Goal: Task Accomplishment & Management: Use online tool/utility

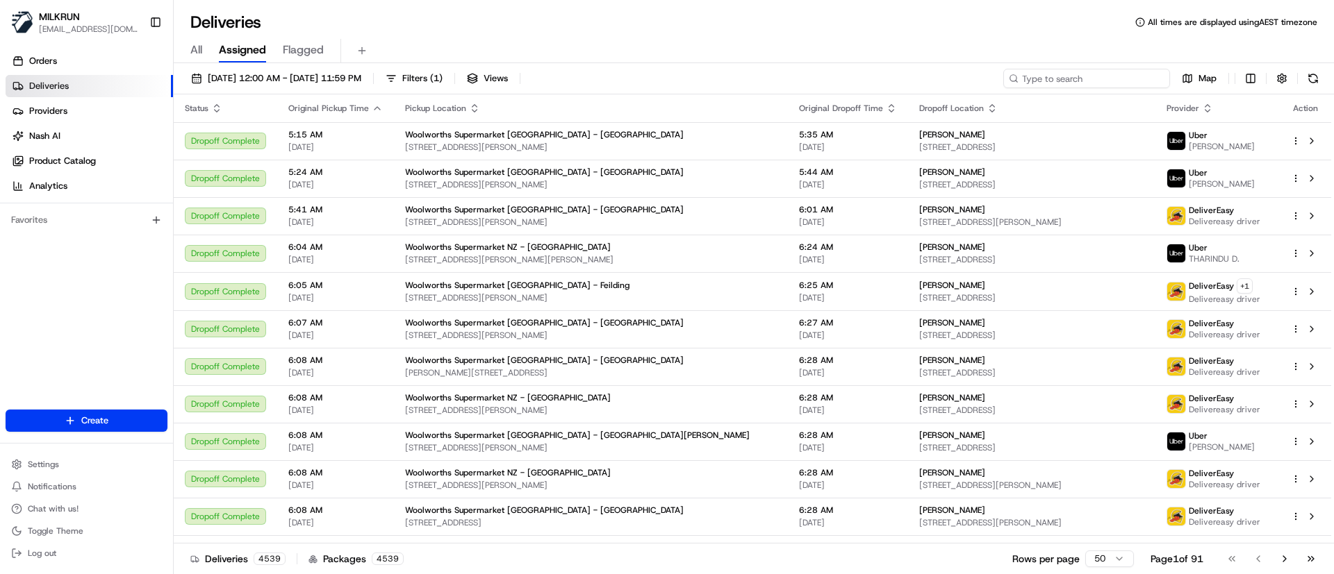
click at [1127, 77] on input at bounding box center [1086, 78] width 167 height 19
paste input "Jessica Belcastro"
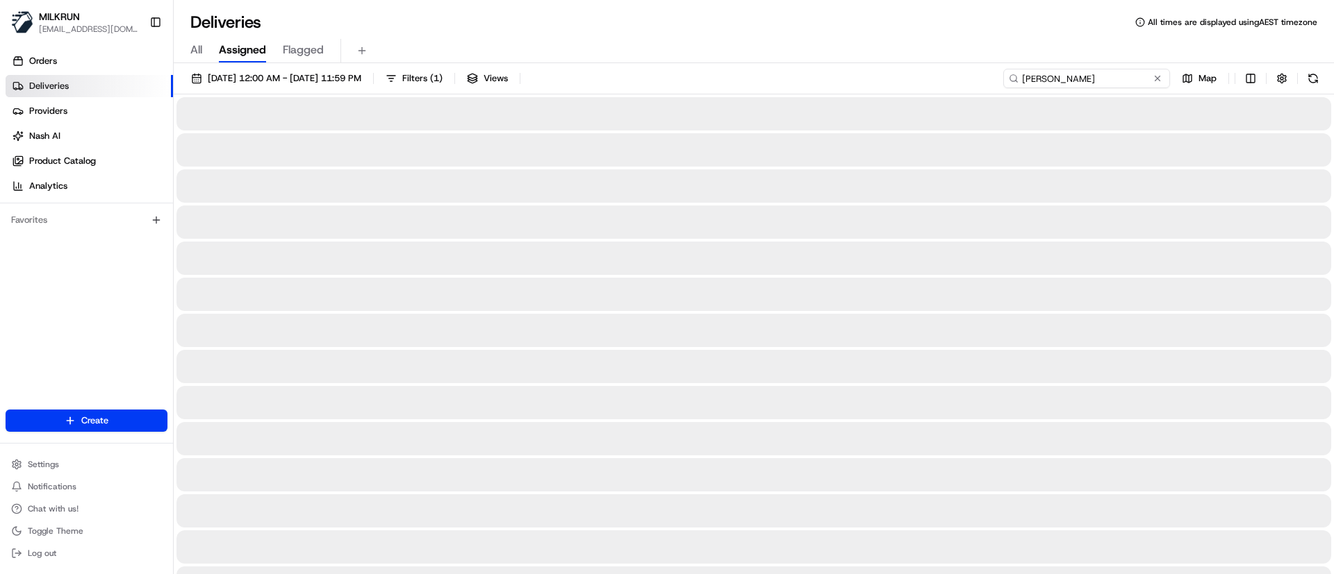
type input "Jessica Belcastro"
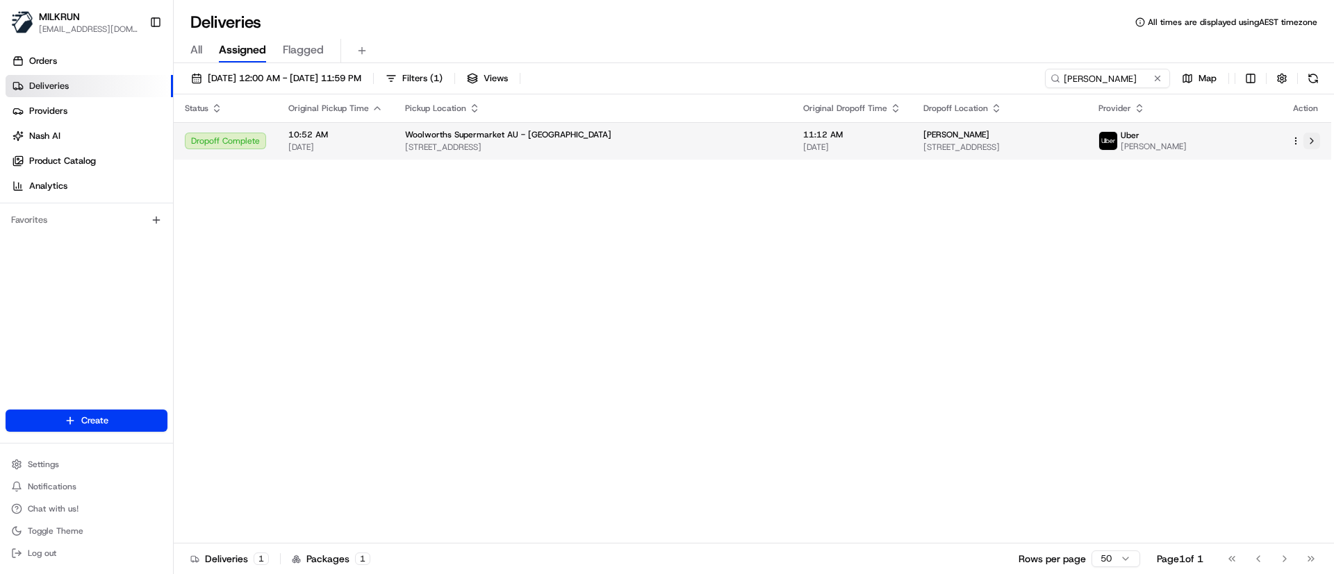
click at [1307, 146] on button at bounding box center [1311, 141] width 17 height 17
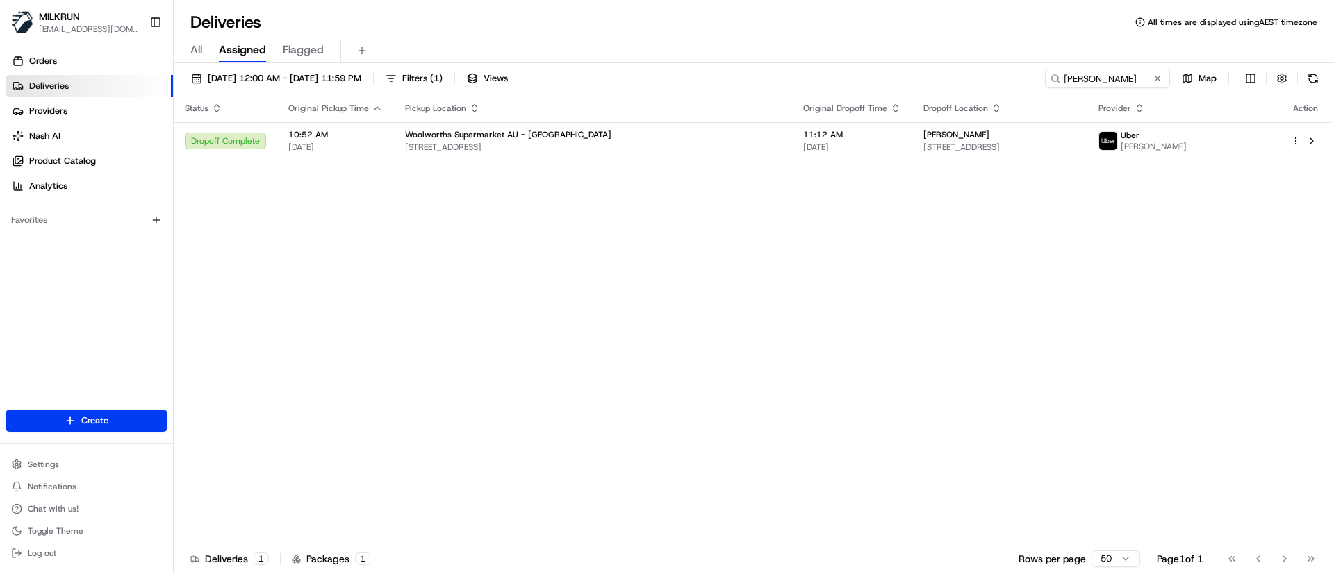
click at [745, 322] on div "Status Original Pickup Time Pickup Location Original Dropoff Time Dropoff Locat…" at bounding box center [752, 318] width 1157 height 449
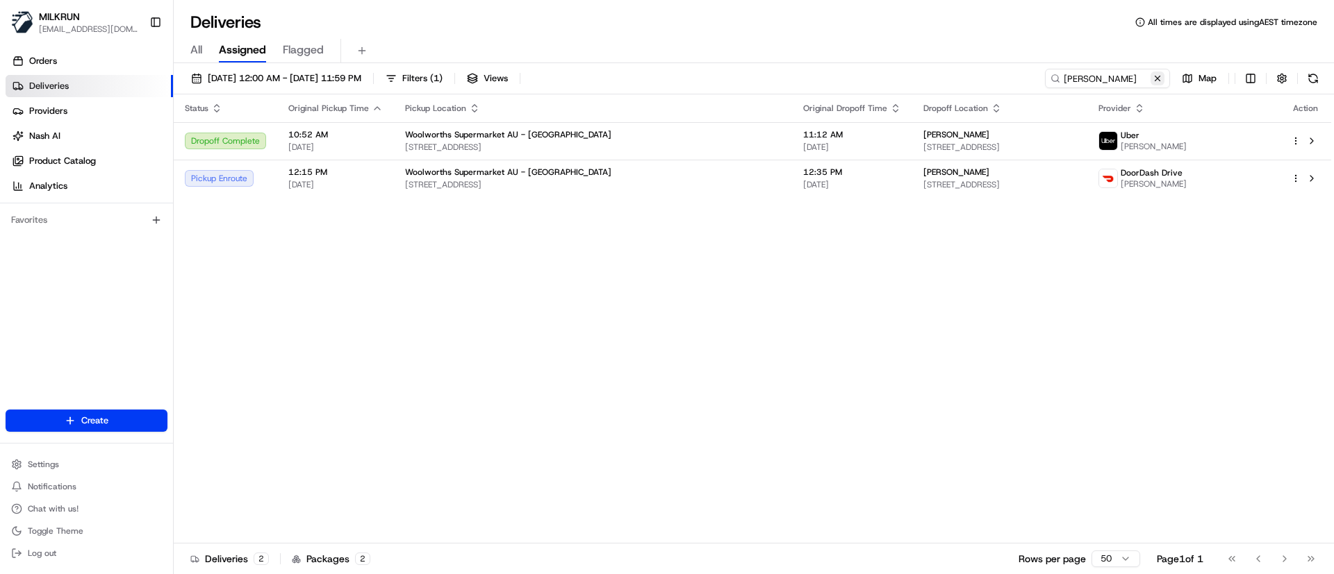
click at [1156, 83] on button at bounding box center [1157, 79] width 14 height 14
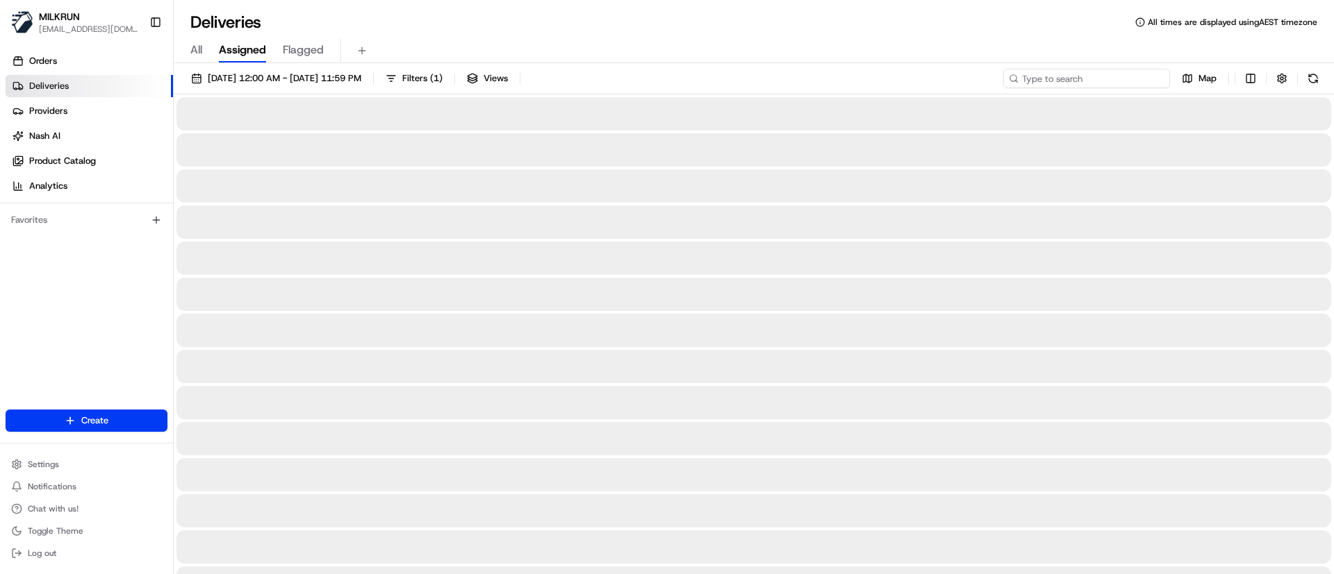
click at [1091, 81] on input at bounding box center [1086, 78] width 167 height 19
paste input "[PERSON_NAME]"
click at [1024, 72] on input "[PERSON_NAME]" at bounding box center [1086, 78] width 167 height 19
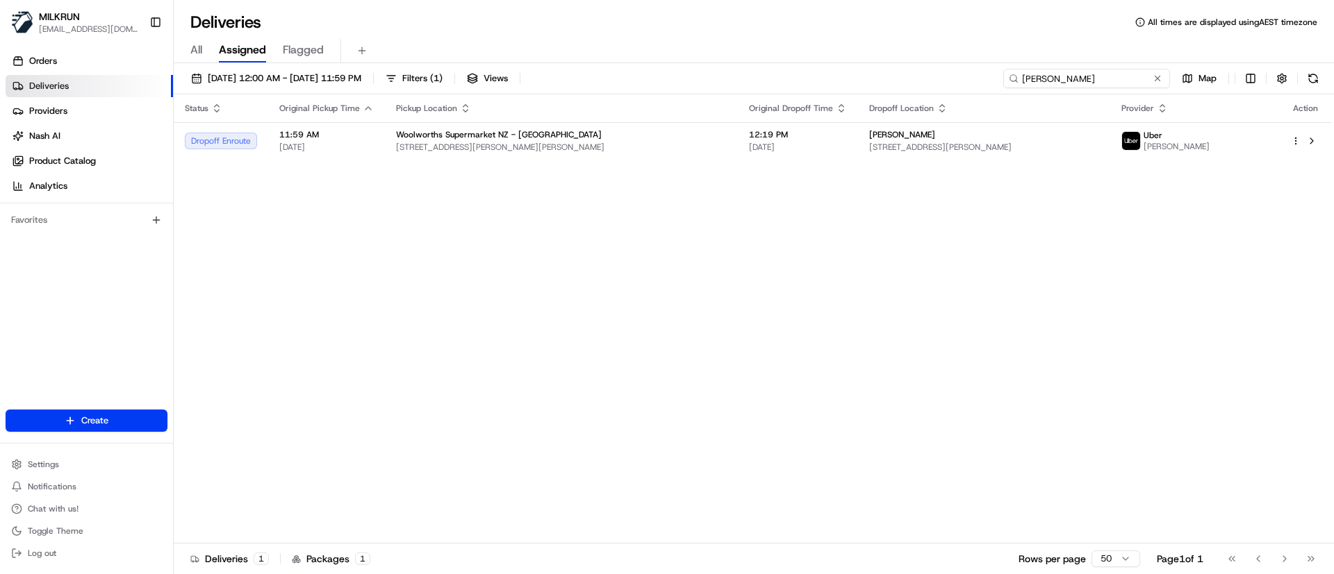
type input "[PERSON_NAME]"
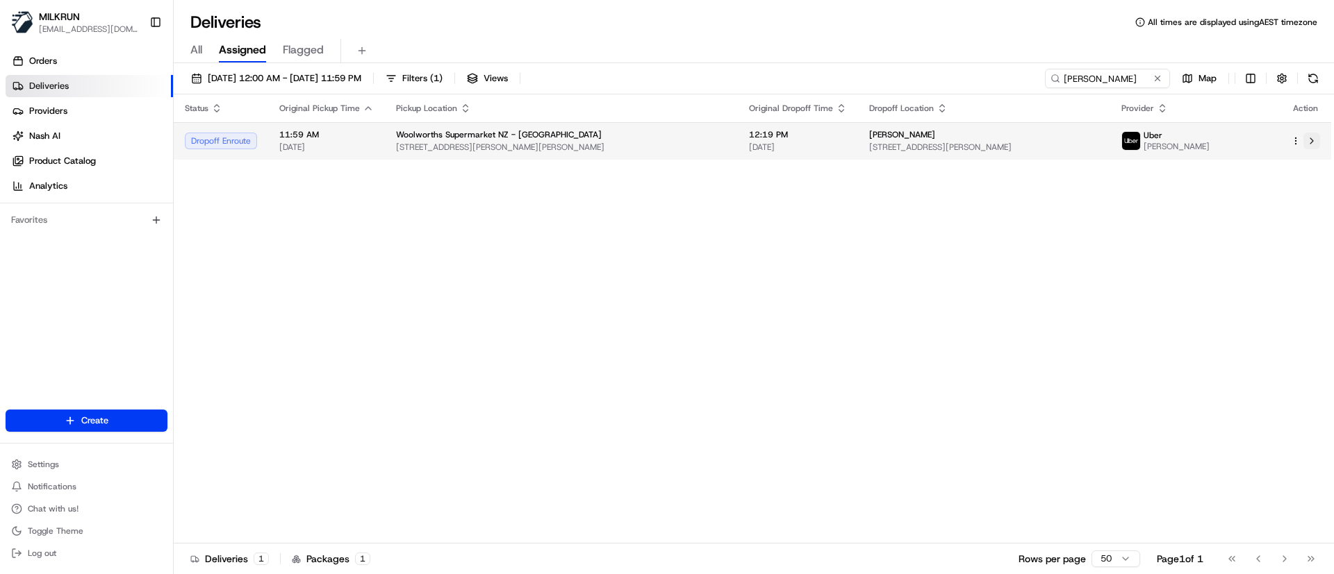
click at [1310, 149] on button at bounding box center [1311, 141] width 17 height 17
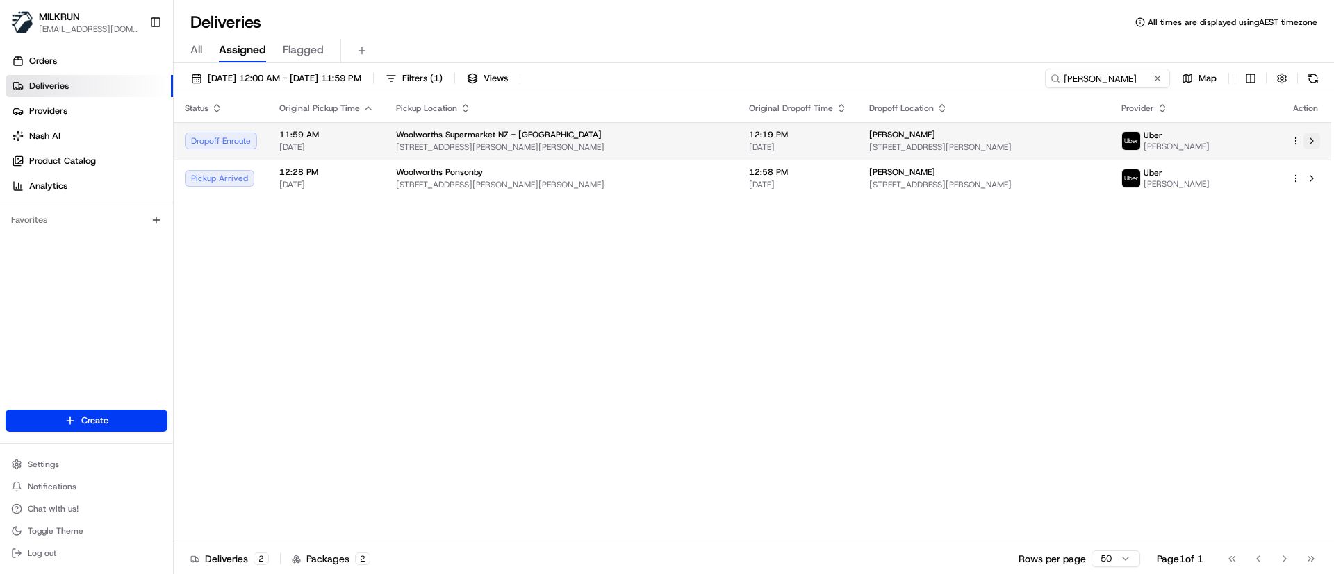
click at [1313, 142] on button at bounding box center [1311, 141] width 17 height 17
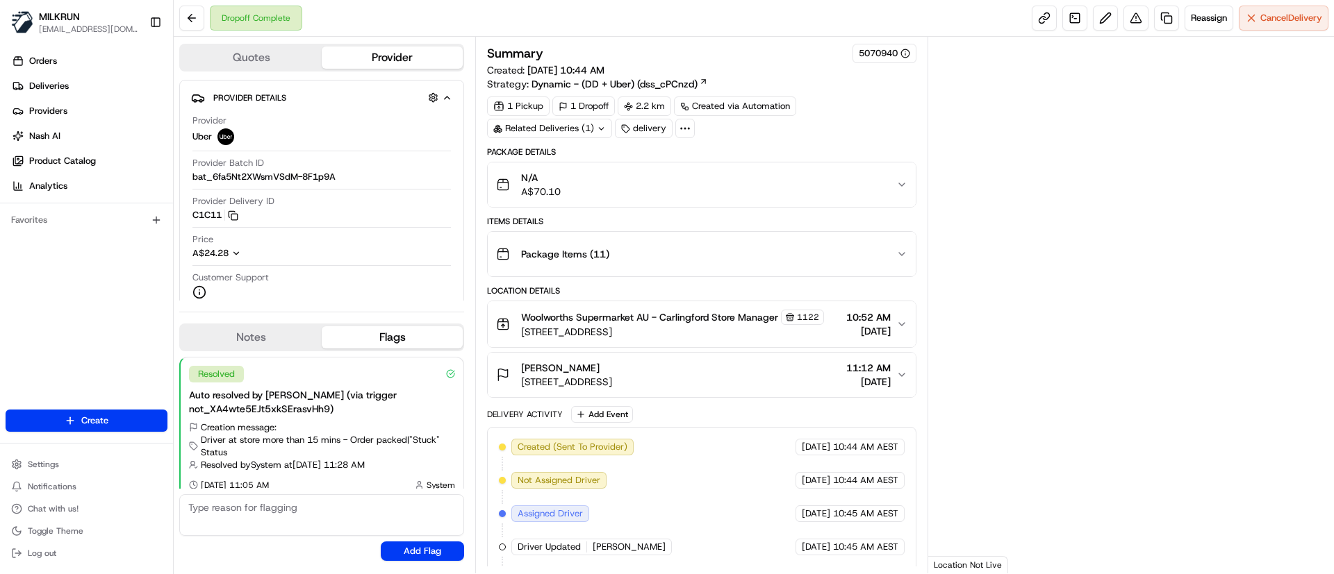
scroll to position [11, 0]
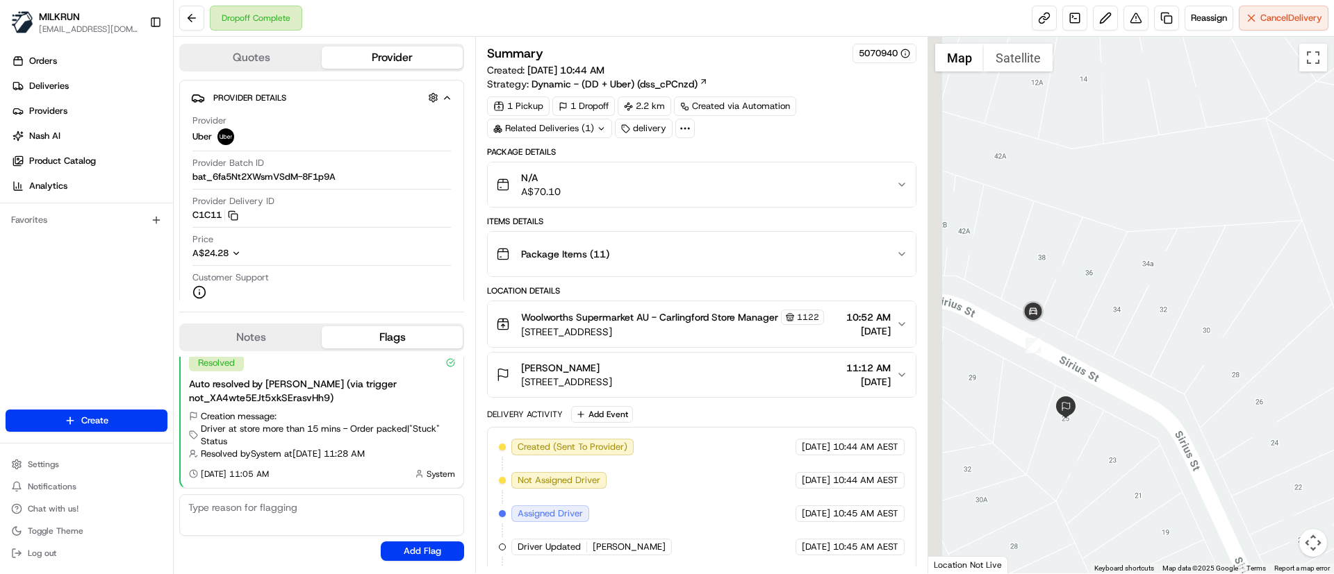
drag, startPoint x: 1123, startPoint y: 433, endPoint x: 1138, endPoint y: 409, distance: 28.4
click at [1138, 409] on div at bounding box center [1131, 305] width 406 height 537
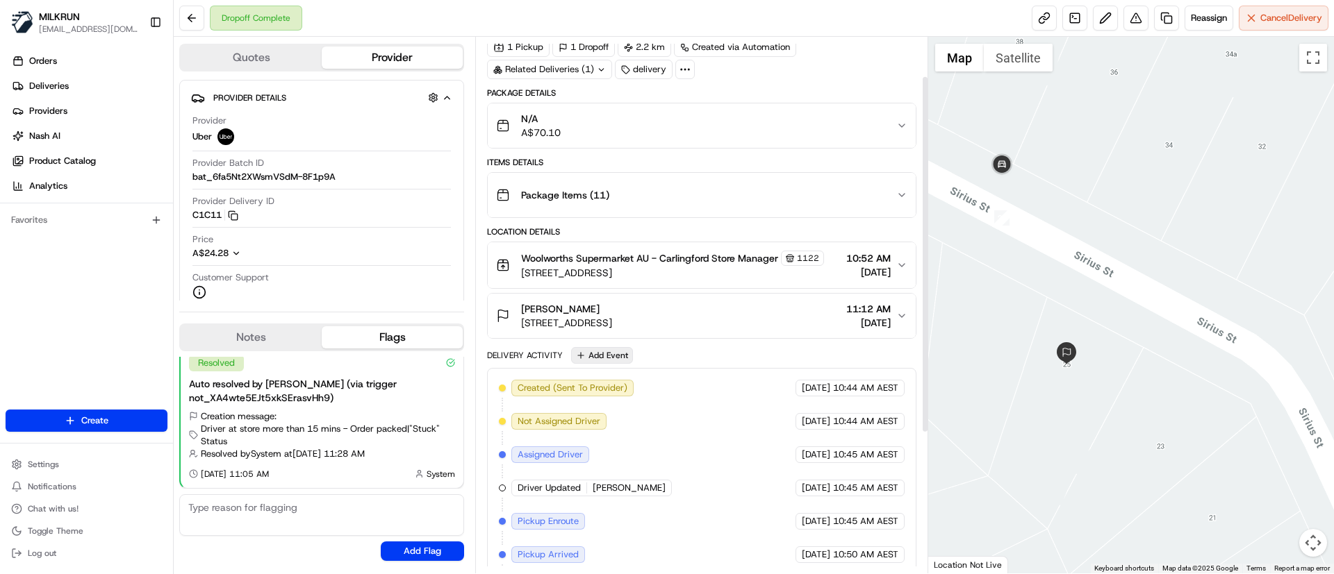
scroll to position [267, 0]
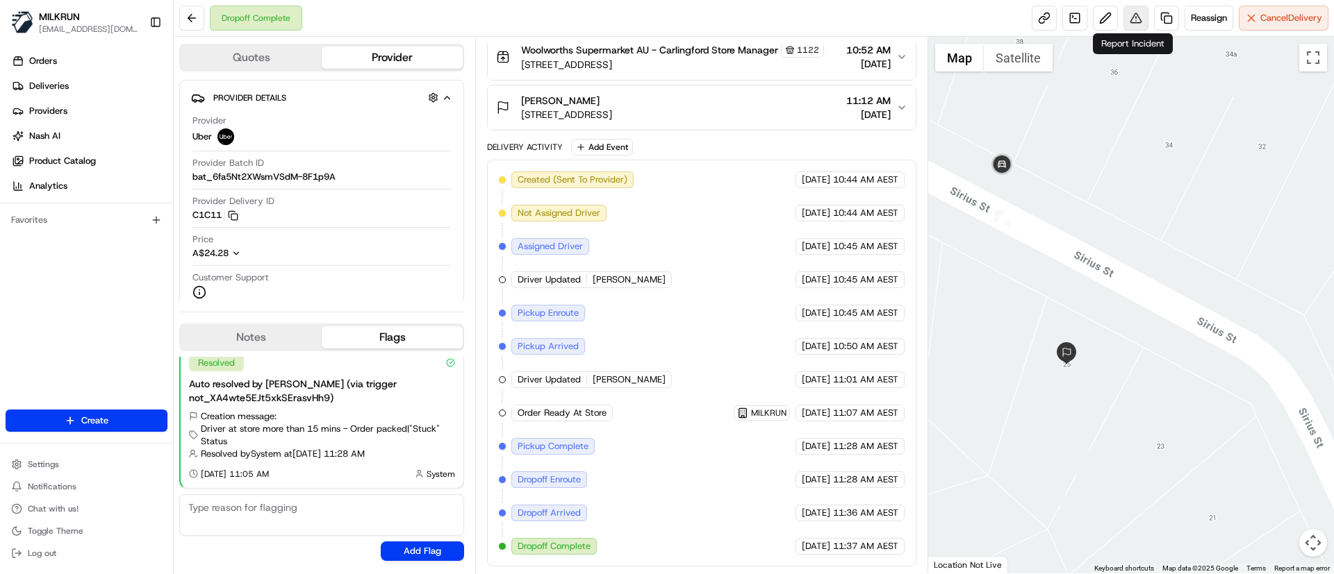
click at [1134, 17] on button at bounding box center [1135, 18] width 25 height 25
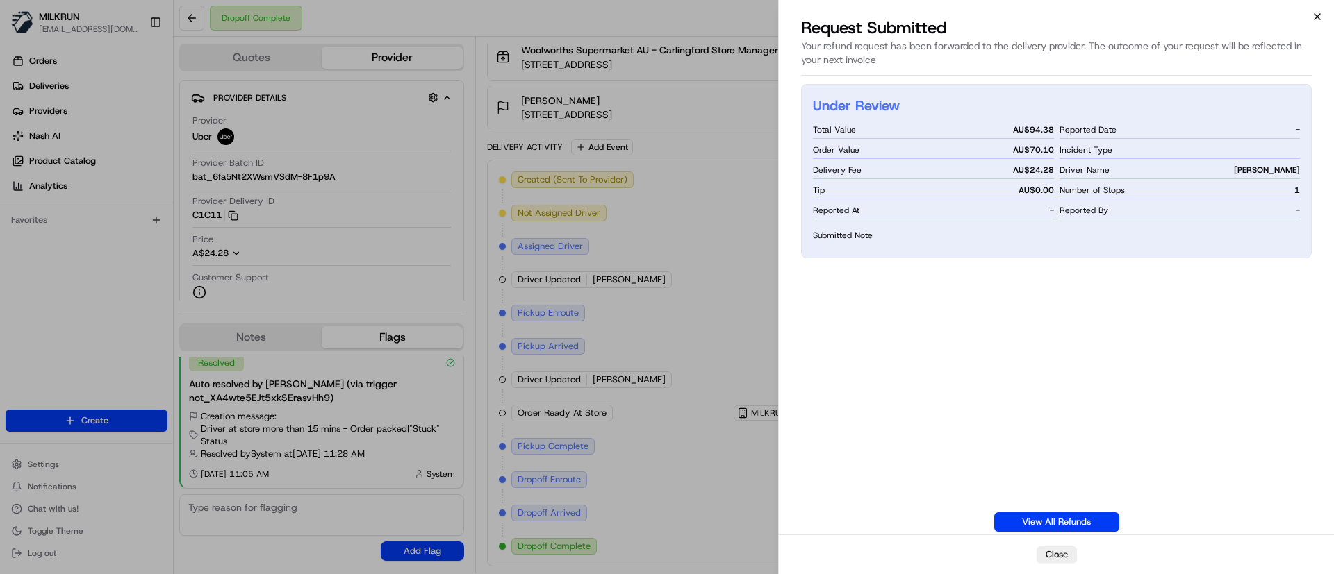
click at [1316, 19] on icon "button" at bounding box center [1316, 16] width 11 height 11
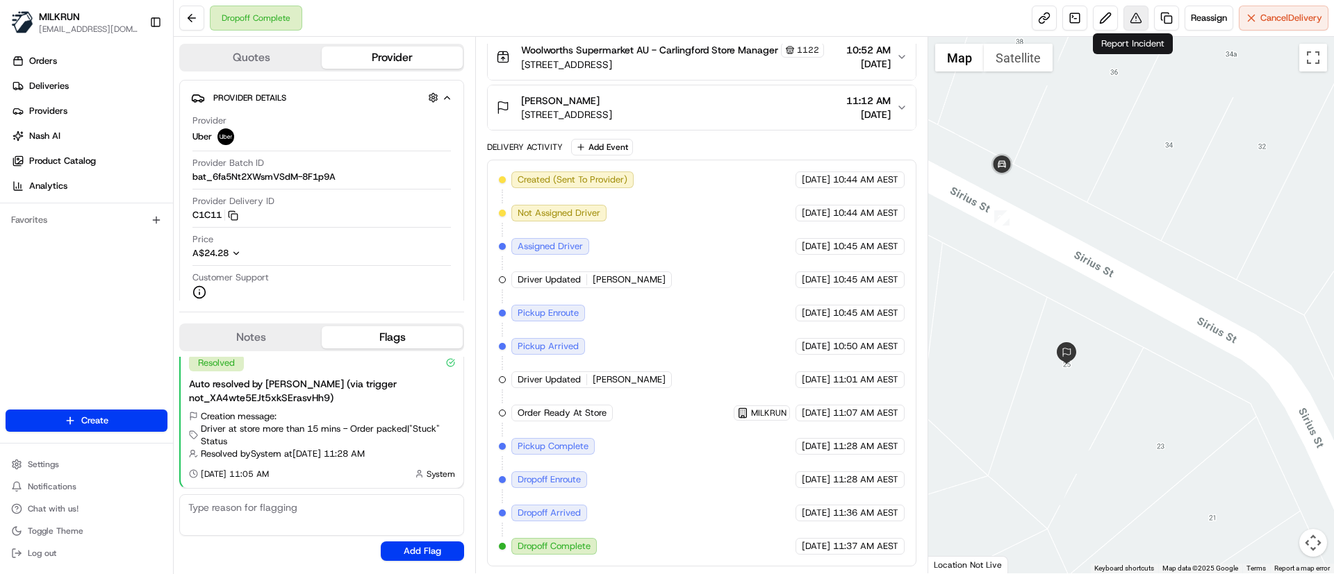
click at [1134, 26] on button at bounding box center [1135, 18] width 25 height 25
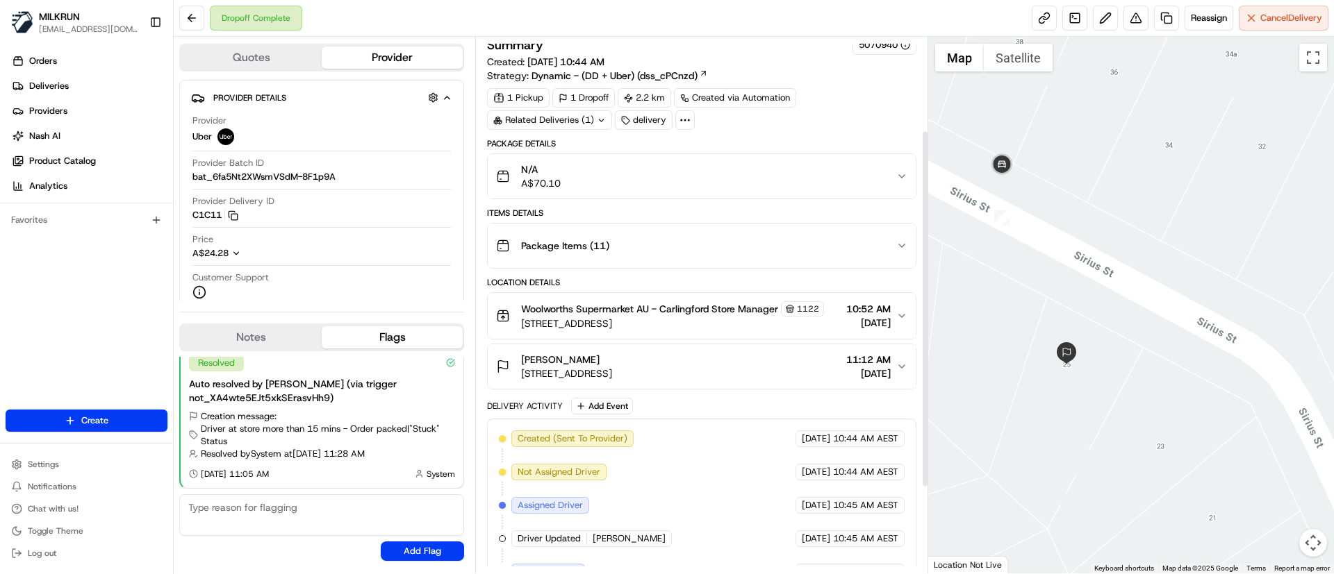
scroll to position [0, 0]
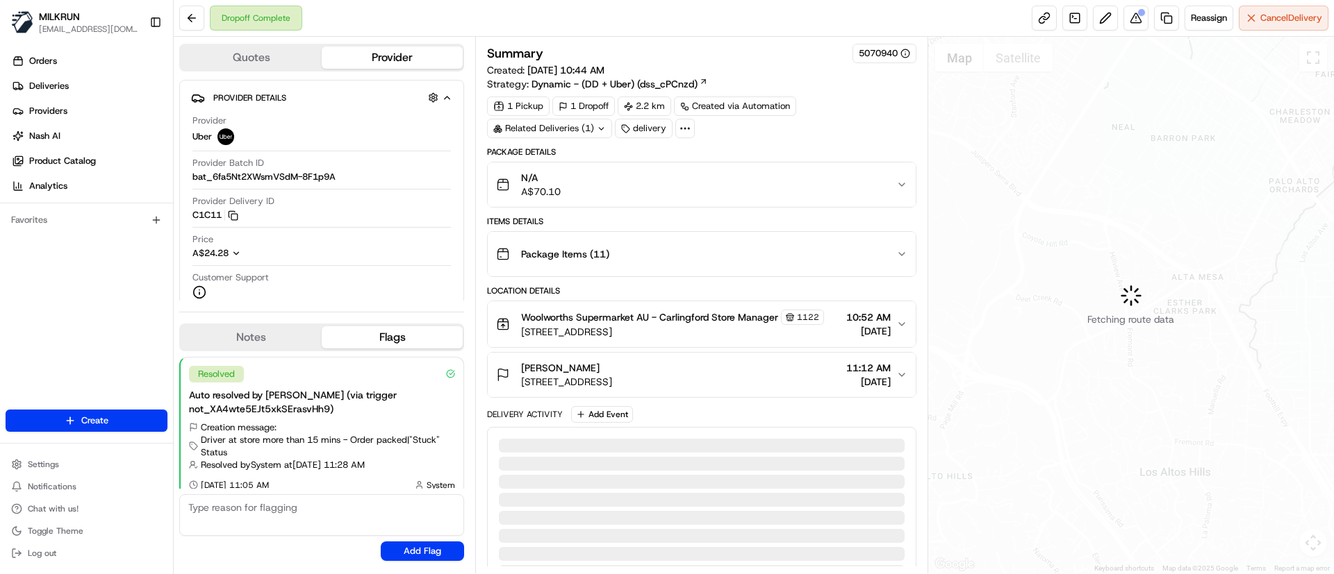
scroll to position [11, 0]
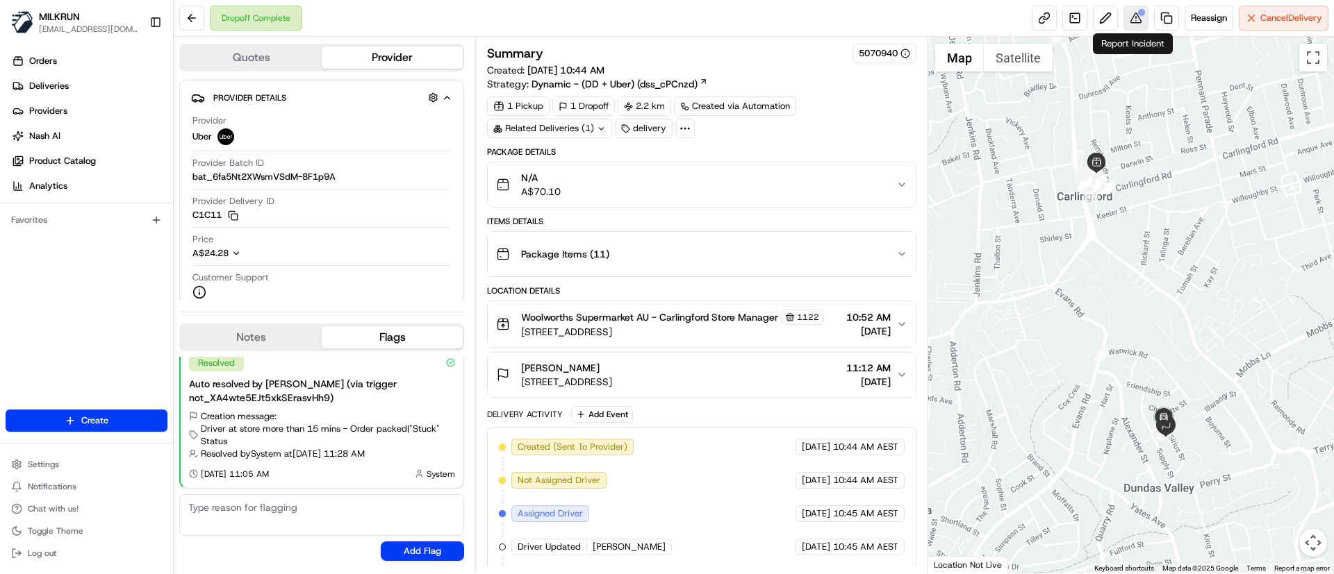
click at [1129, 19] on button at bounding box center [1135, 18] width 25 height 25
click at [63, 85] on span "Deliveries" at bounding box center [49, 86] width 40 height 13
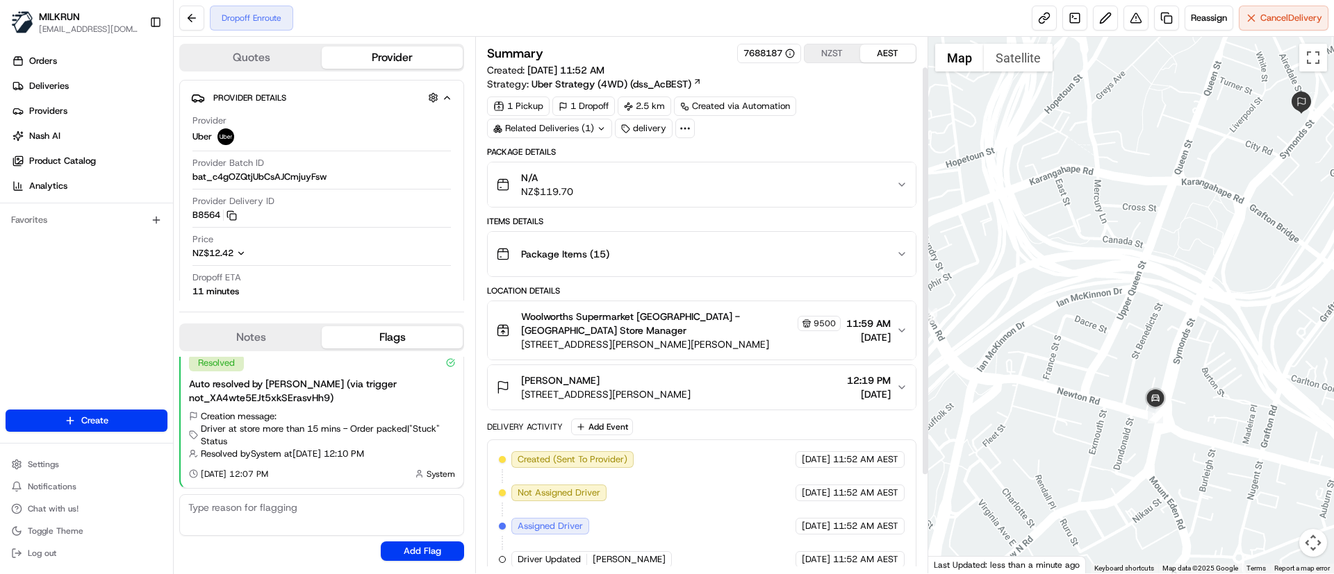
scroll to position [167, 0]
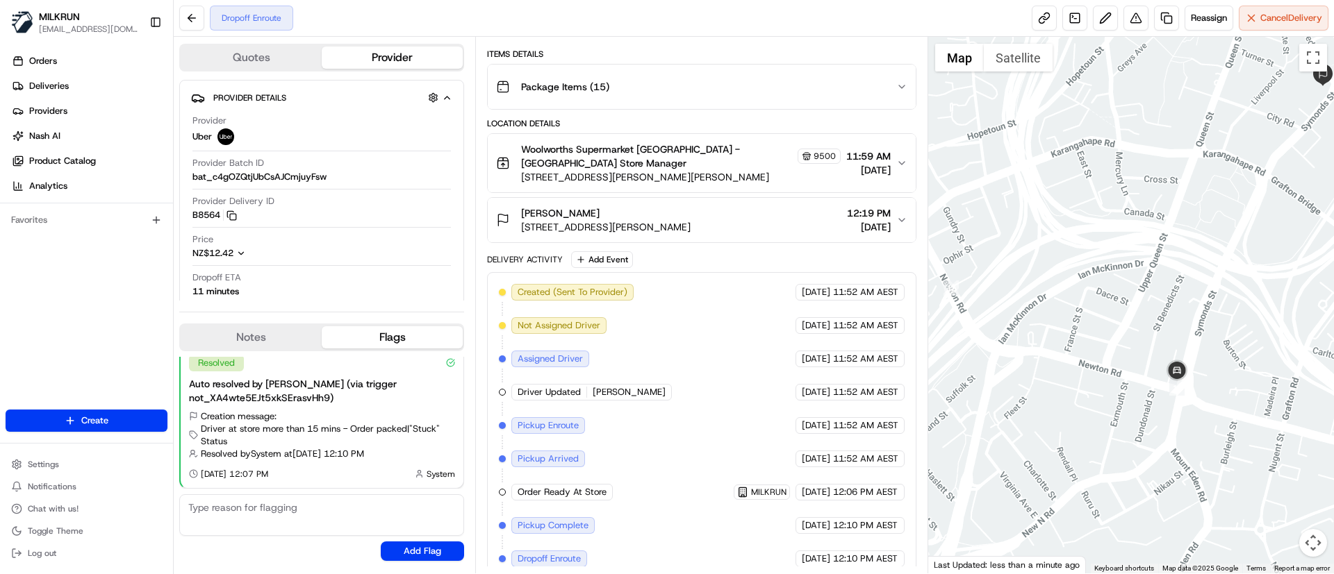
drag, startPoint x: 1100, startPoint y: 425, endPoint x: 1126, endPoint y: 395, distance: 39.9
click at [1126, 395] on div at bounding box center [1131, 305] width 406 height 537
click at [1159, 15] on link at bounding box center [1166, 18] width 25 height 25
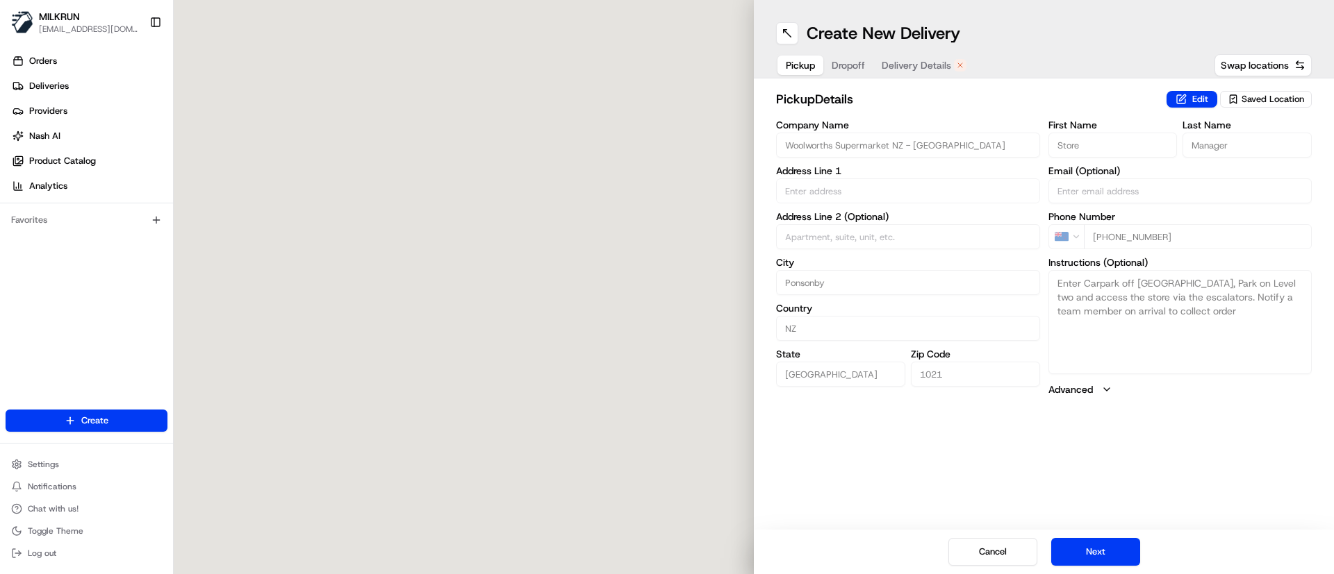
type input "4 Williamson Ave"
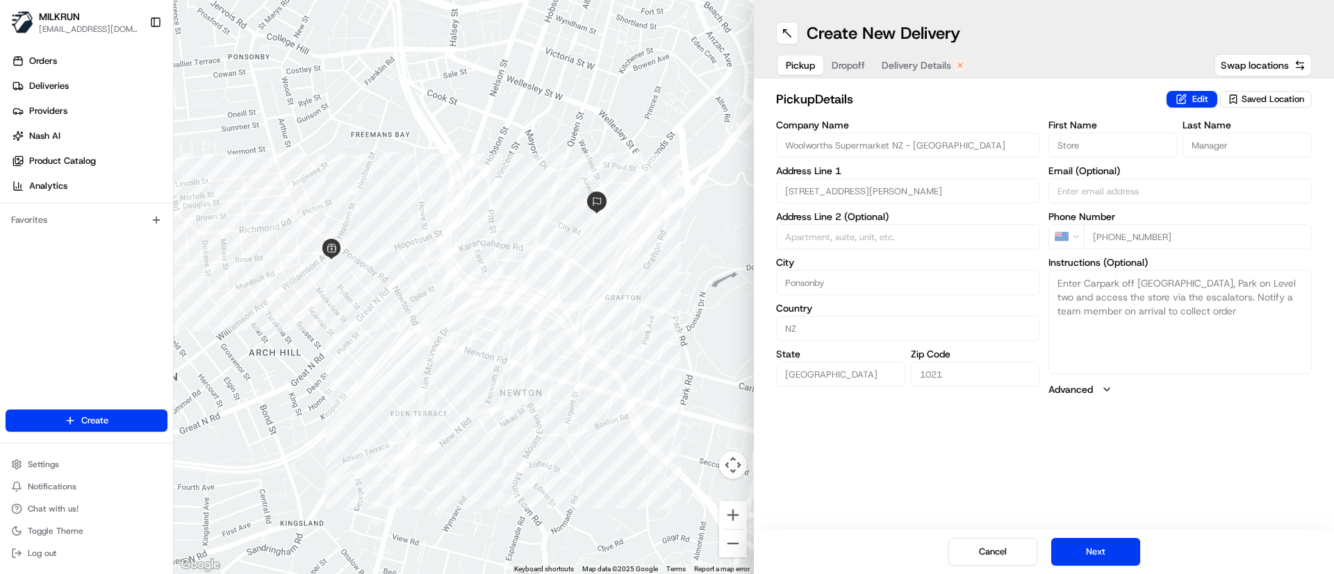
click at [909, 56] on button "Delivery Details" at bounding box center [923, 65] width 101 height 19
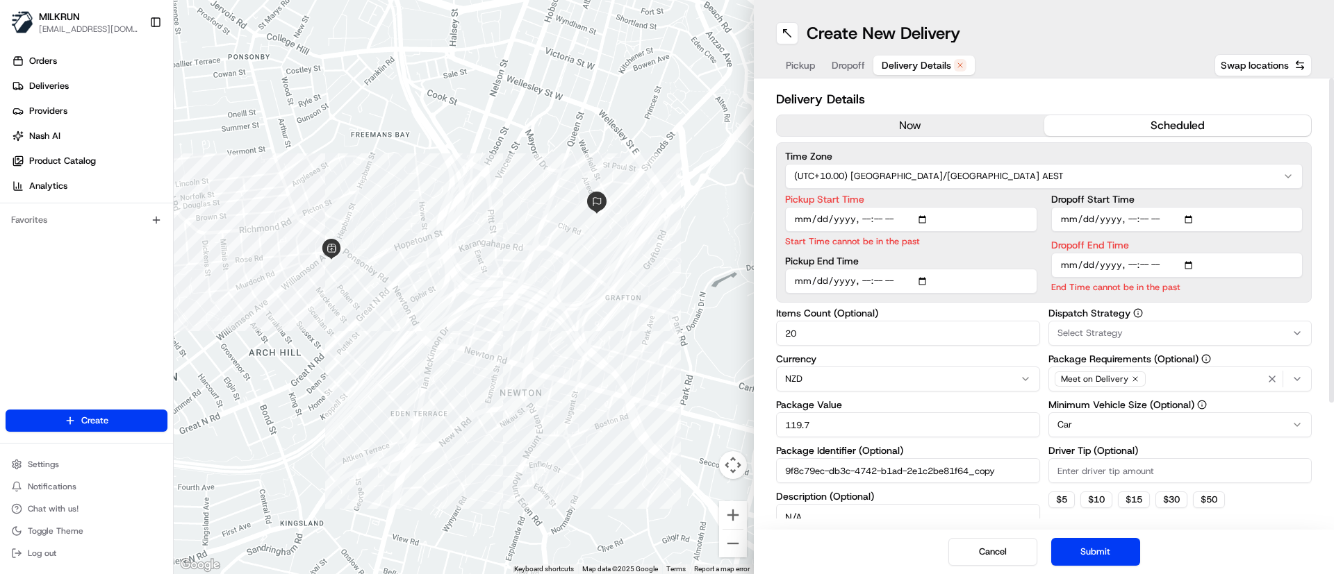
click at [920, 129] on button "now" at bounding box center [910, 125] width 267 height 21
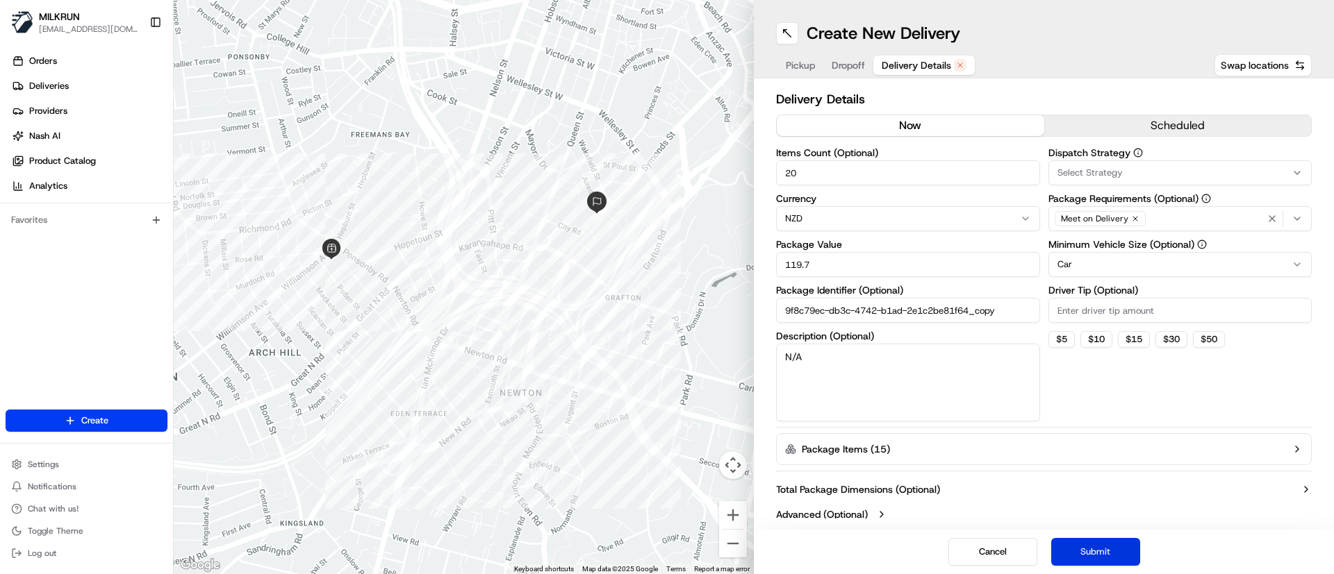
click at [1107, 550] on button "Submit" at bounding box center [1095, 552] width 89 height 28
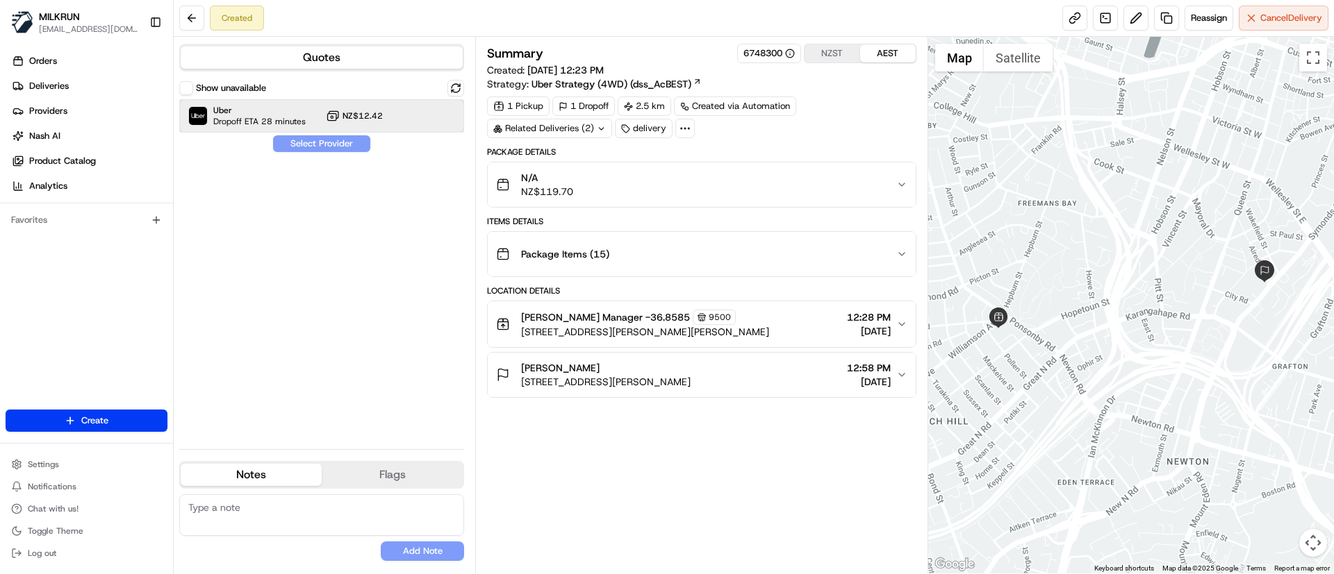
click at [250, 113] on span "Uber" at bounding box center [259, 110] width 92 height 11
click at [340, 149] on button "Assign Provider" at bounding box center [321, 143] width 99 height 17
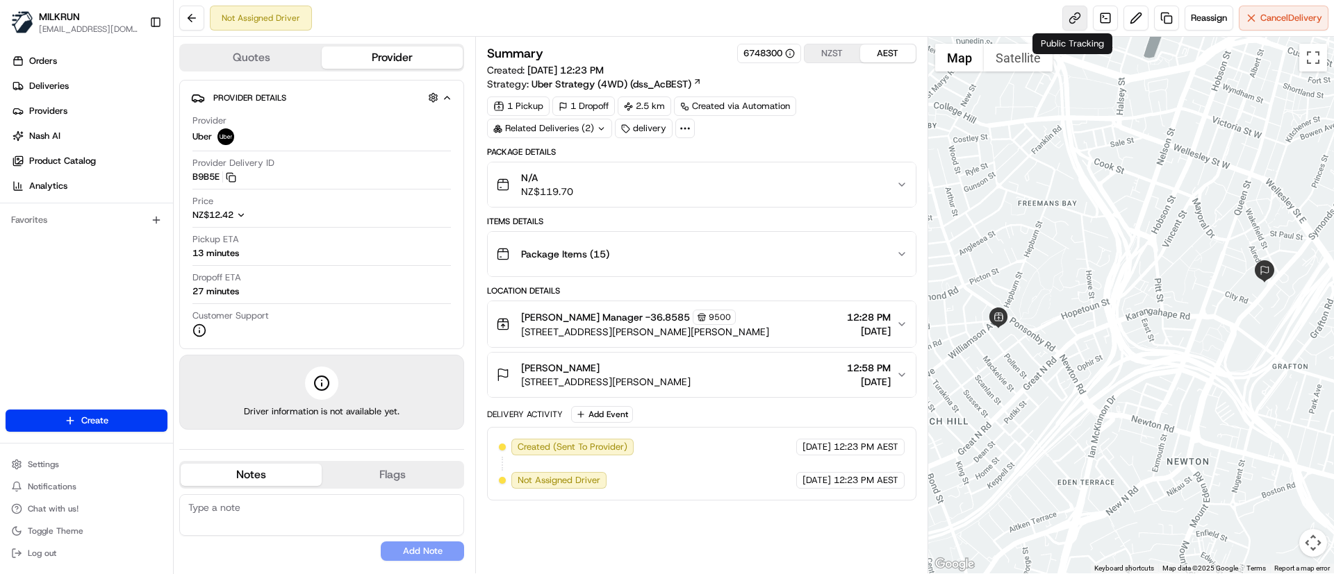
click at [1078, 22] on link at bounding box center [1074, 18] width 25 height 25
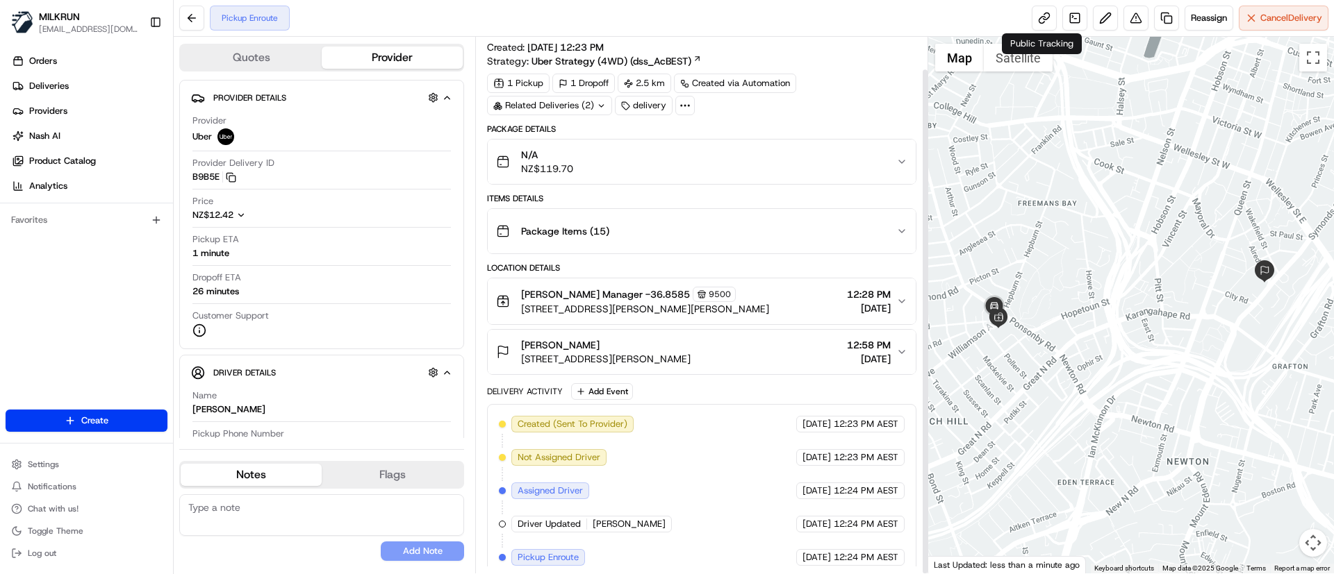
scroll to position [34, 0]
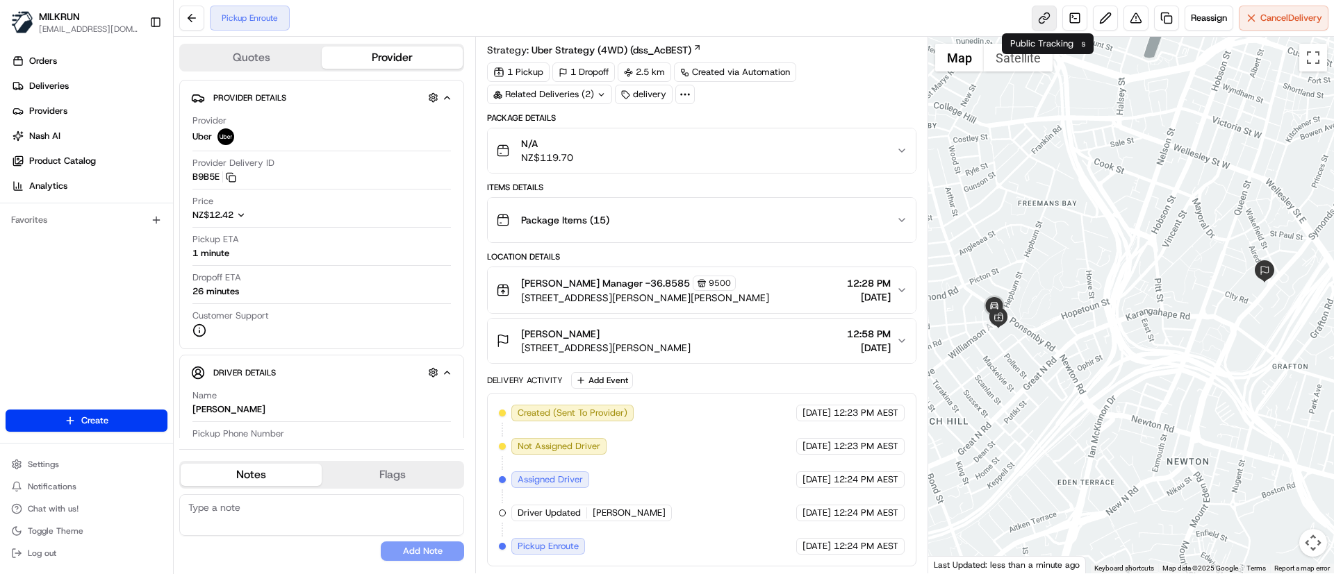
click at [1047, 26] on link at bounding box center [1043, 18] width 25 height 25
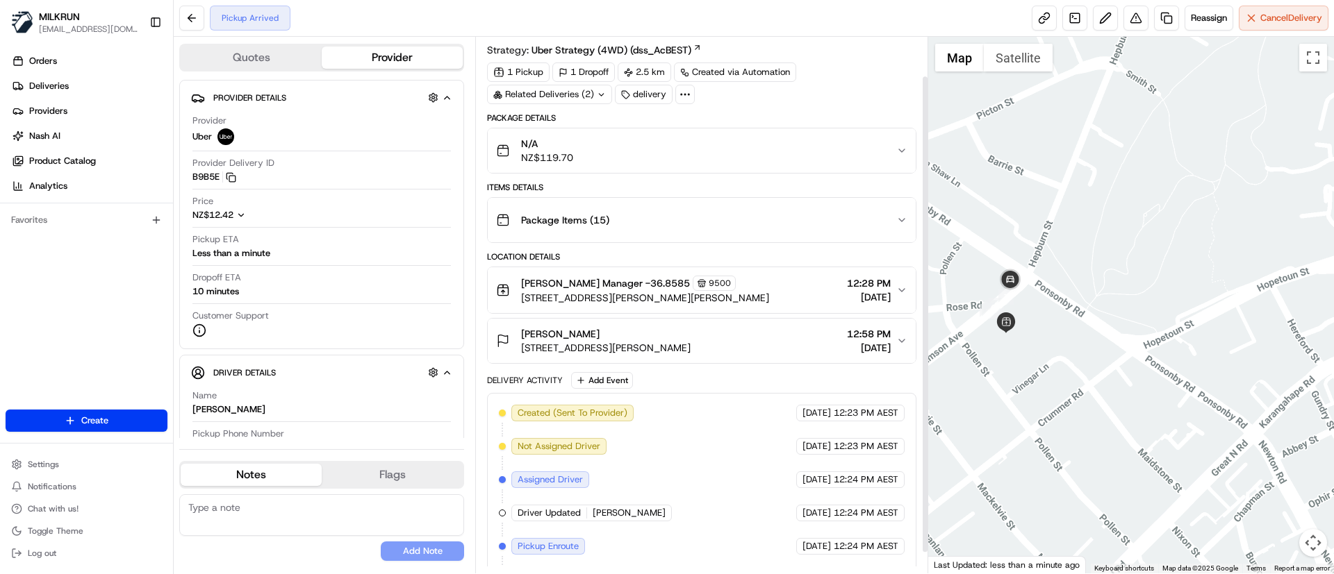
scroll to position [67, 0]
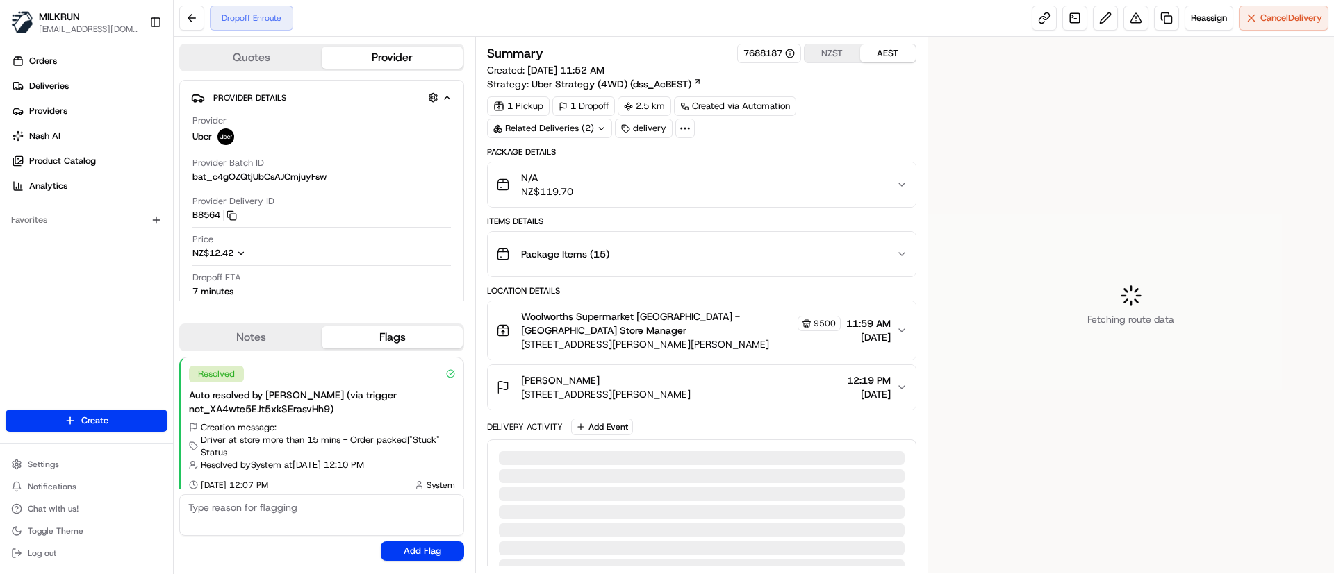
scroll to position [11, 0]
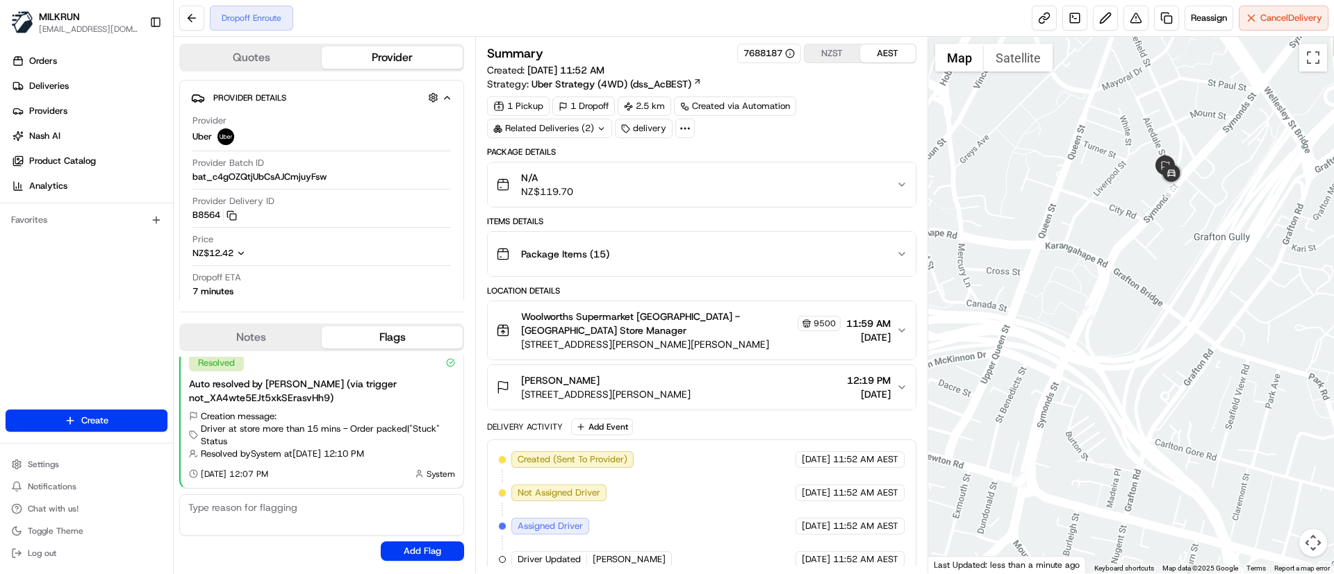
drag, startPoint x: 1156, startPoint y: 263, endPoint x: 1079, endPoint y: 265, distance: 76.4
click at [1079, 265] on div at bounding box center [1131, 305] width 406 height 537
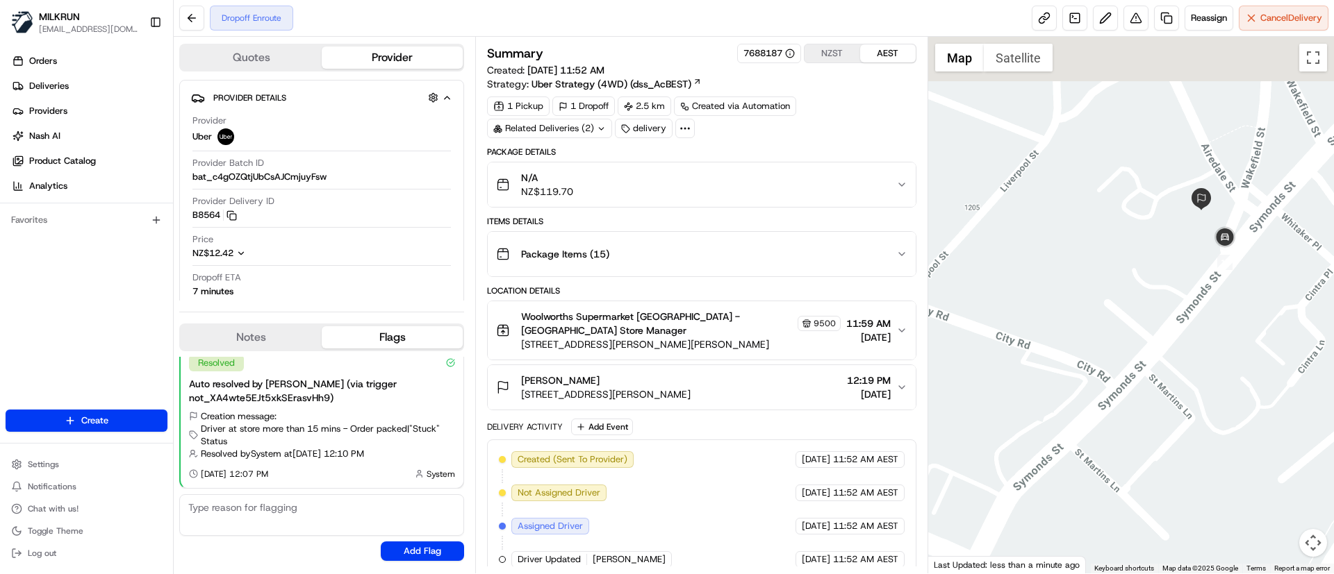
drag, startPoint x: 1120, startPoint y: 257, endPoint x: 1177, endPoint y: 341, distance: 101.1
click at [1177, 341] on div at bounding box center [1131, 305] width 406 height 537
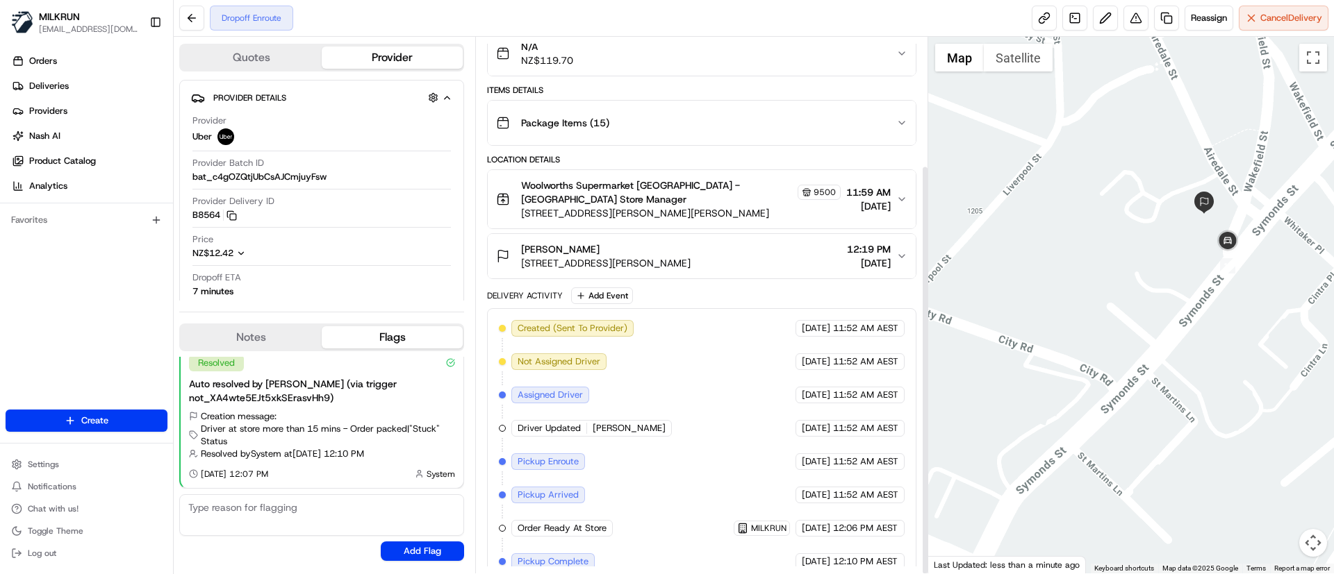
scroll to position [167, 0]
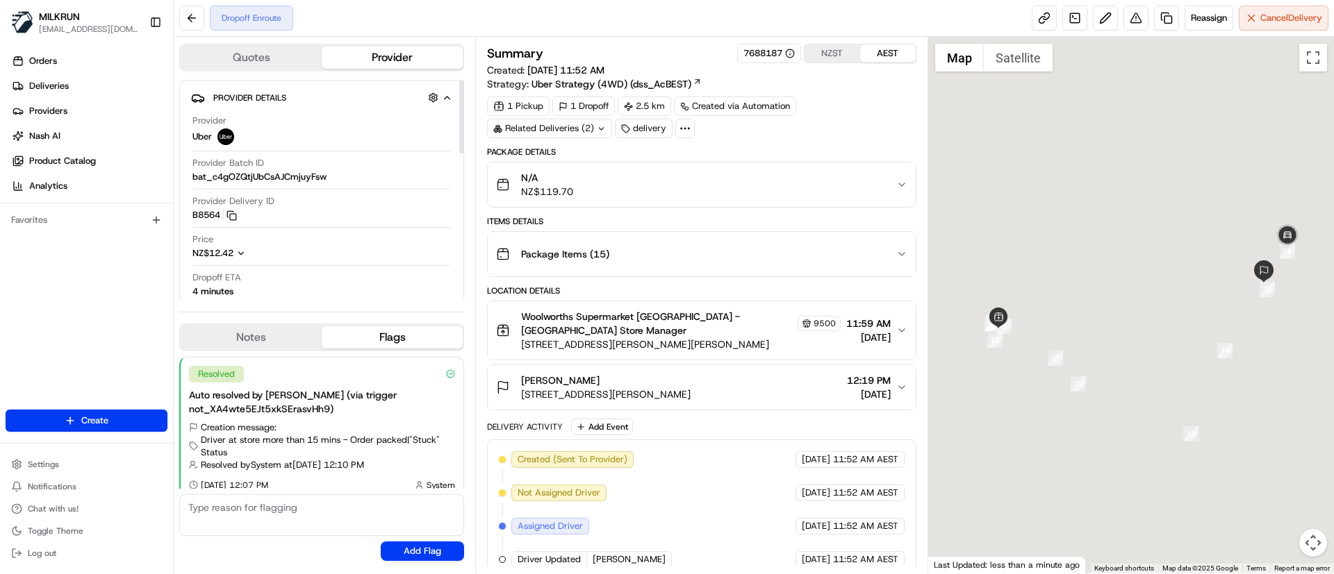
scroll to position [11, 0]
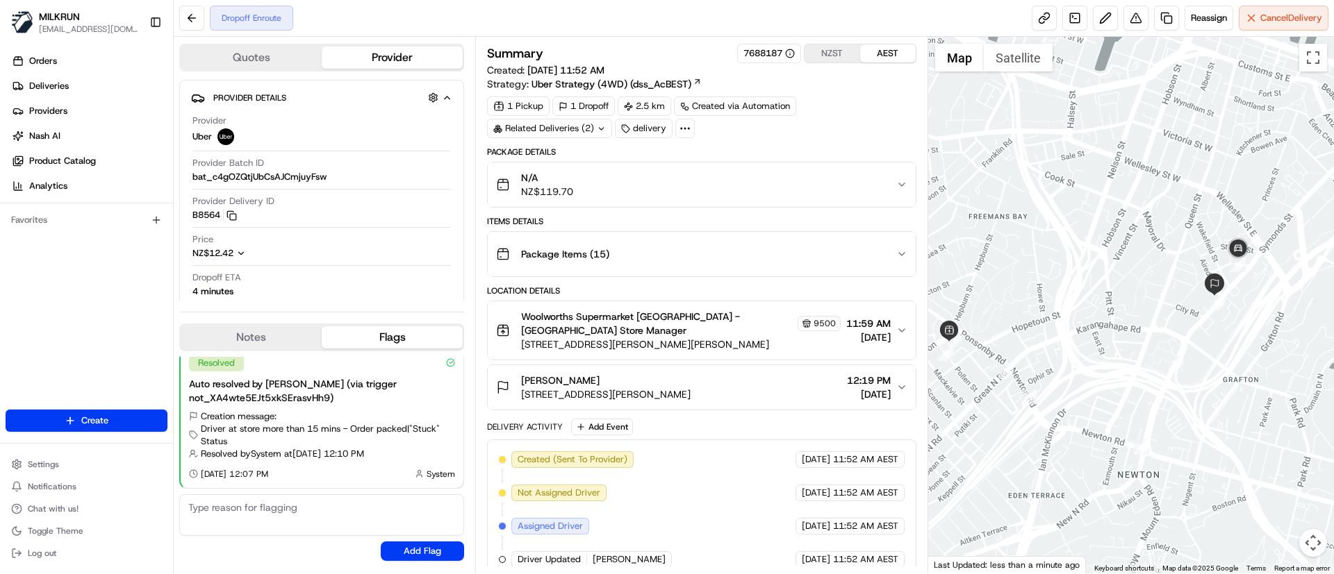
drag, startPoint x: 1270, startPoint y: 314, endPoint x: 1218, endPoint y: 327, distance: 54.4
click at [1218, 327] on div at bounding box center [1131, 305] width 406 height 537
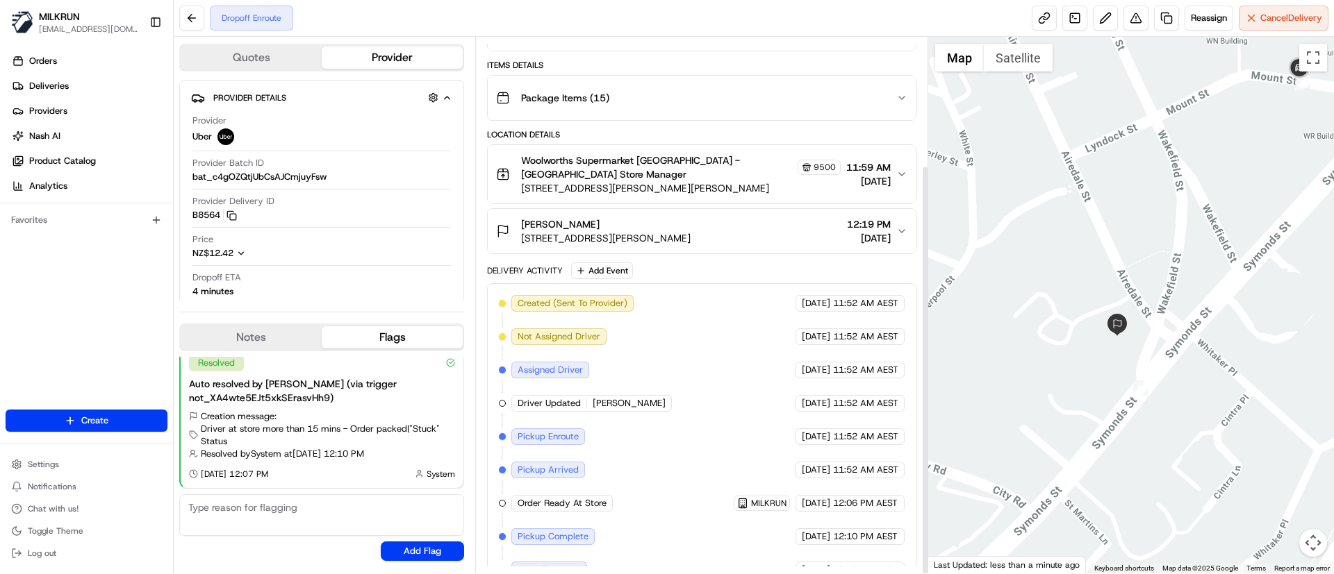
scroll to position [167, 0]
